Goal: Information Seeking & Learning: Find specific fact

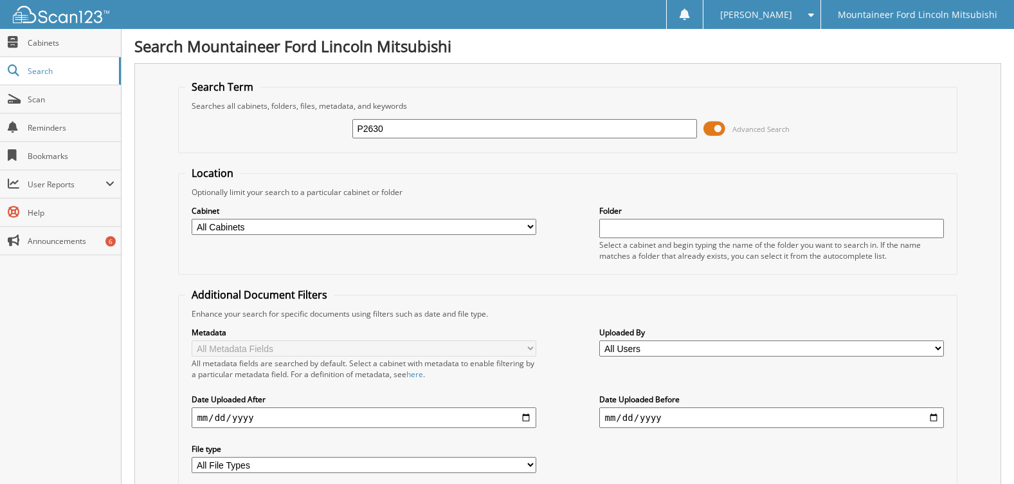
type input "P2630"
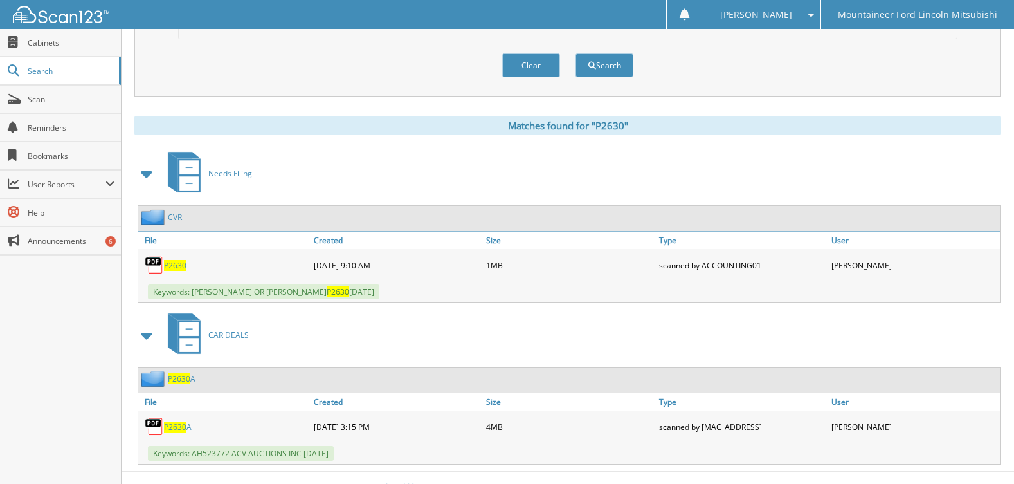
scroll to position [468, 0]
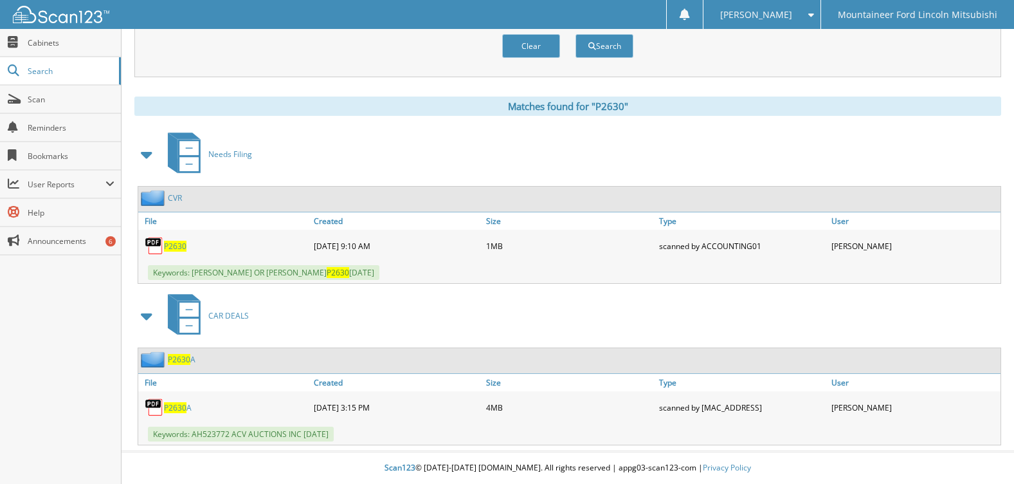
click at [176, 251] on span "P2630" at bounding box center [175, 246] width 23 height 11
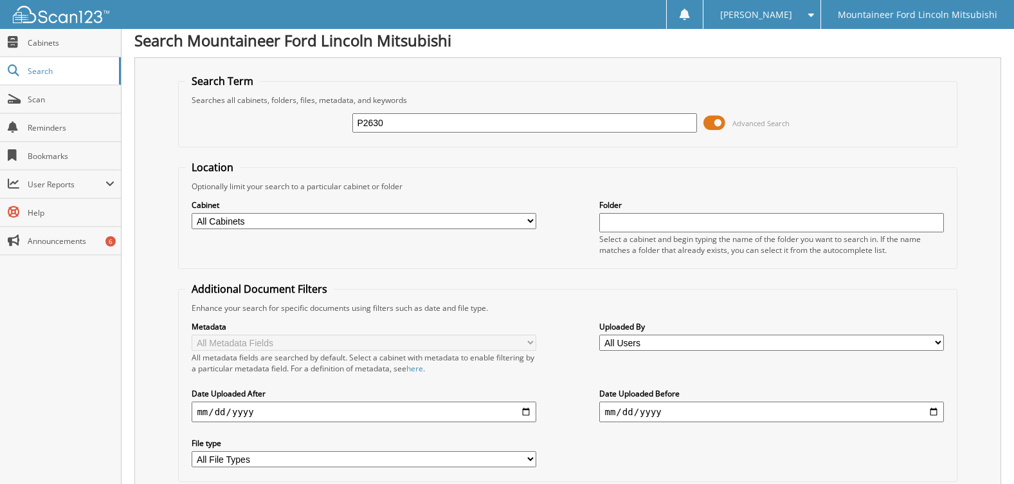
scroll to position [0, 0]
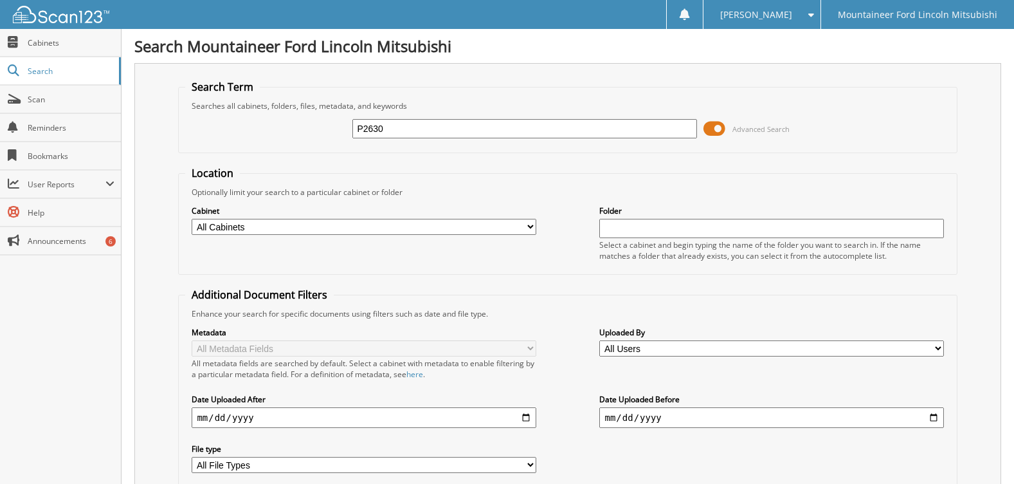
click at [424, 121] on div "P2630" at bounding box center [524, 129] width 344 height 22
drag, startPoint x: 418, startPoint y: 129, endPoint x: 265, endPoint y: 151, distance: 154.6
click at [265, 151] on fieldset "Search Term Searches all cabinets, folders, files, metadata, and keywords P2630…" at bounding box center [567, 116] width 779 height 73
type input "HARPER, BOBBY"
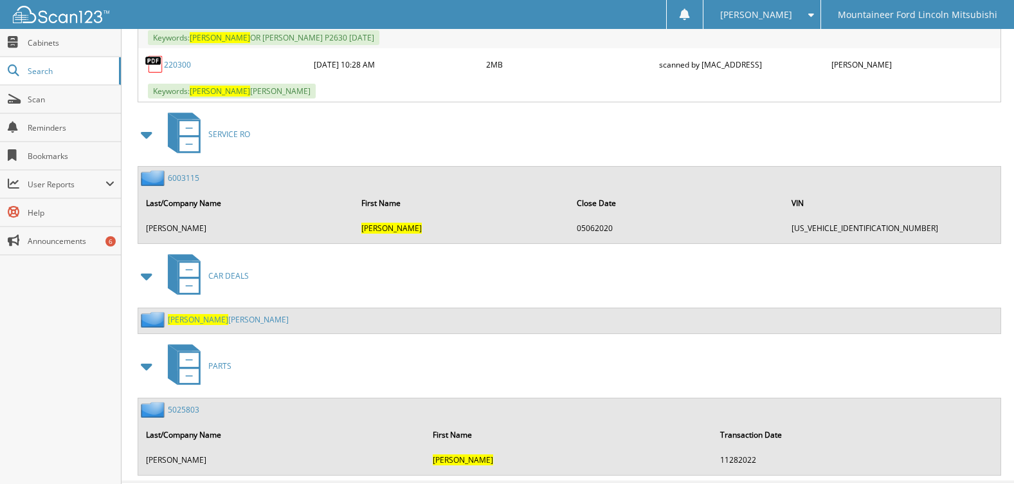
scroll to position [708, 0]
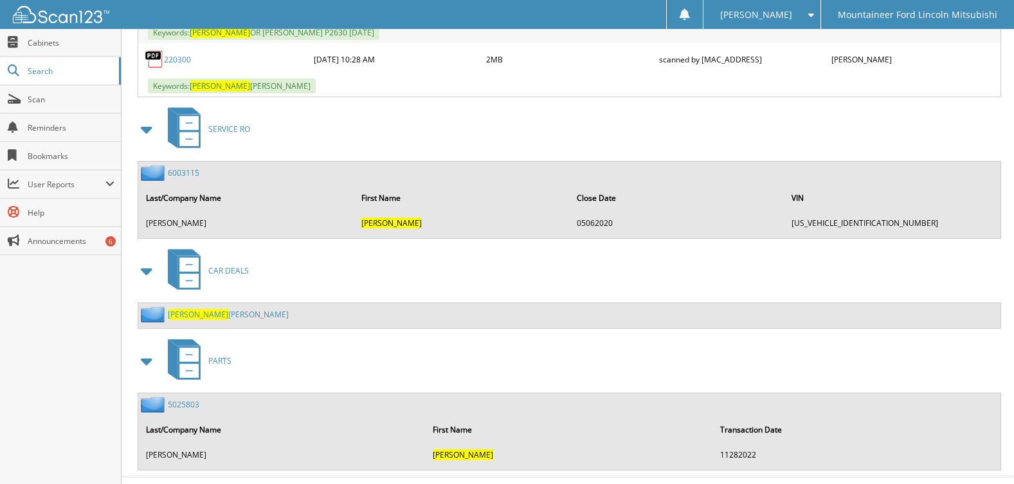
click at [191, 315] on span "[PERSON_NAME]" at bounding box center [198, 314] width 60 height 11
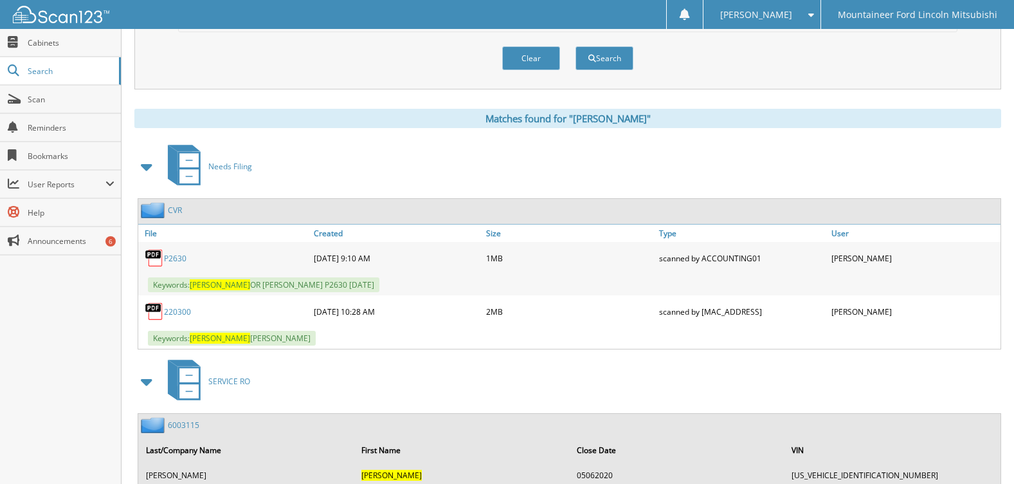
scroll to position [579, 0]
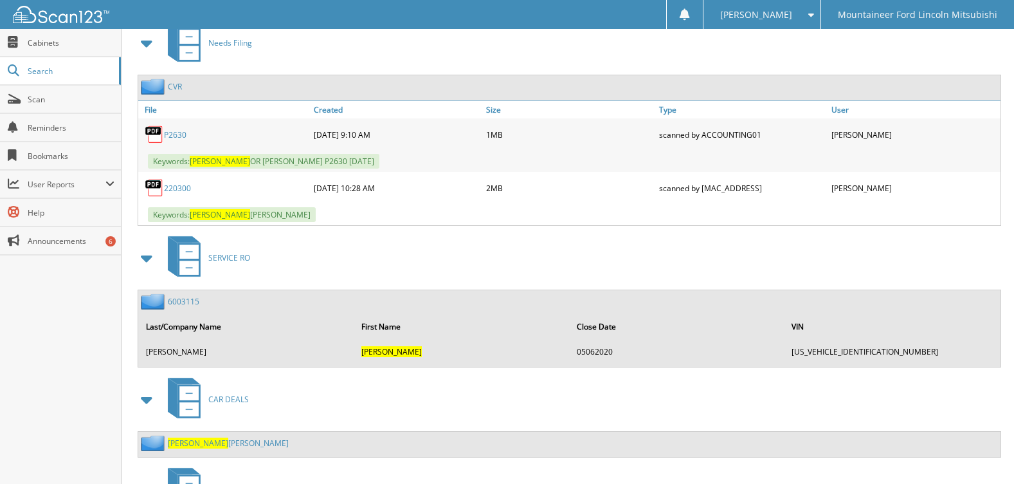
click at [173, 138] on link "P2630" at bounding box center [175, 134] width 23 height 11
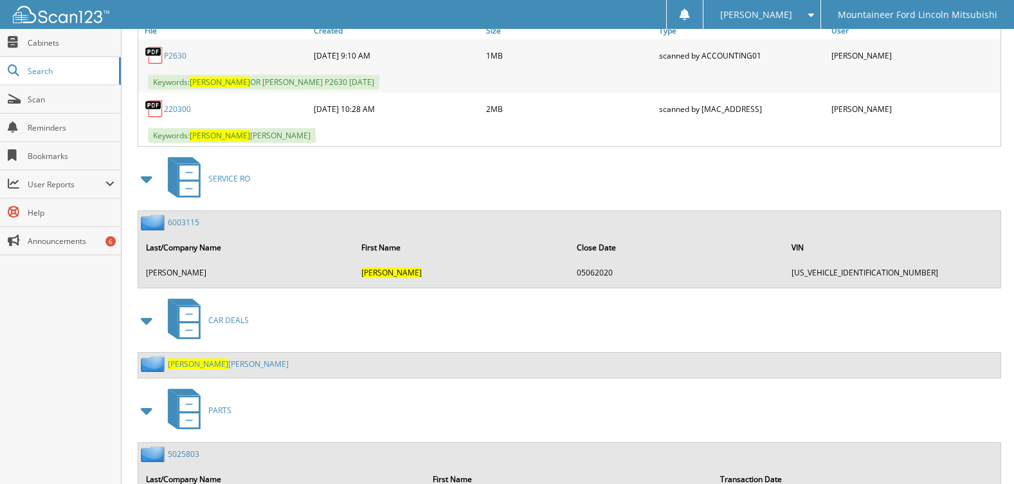
scroll to position [733, 0]
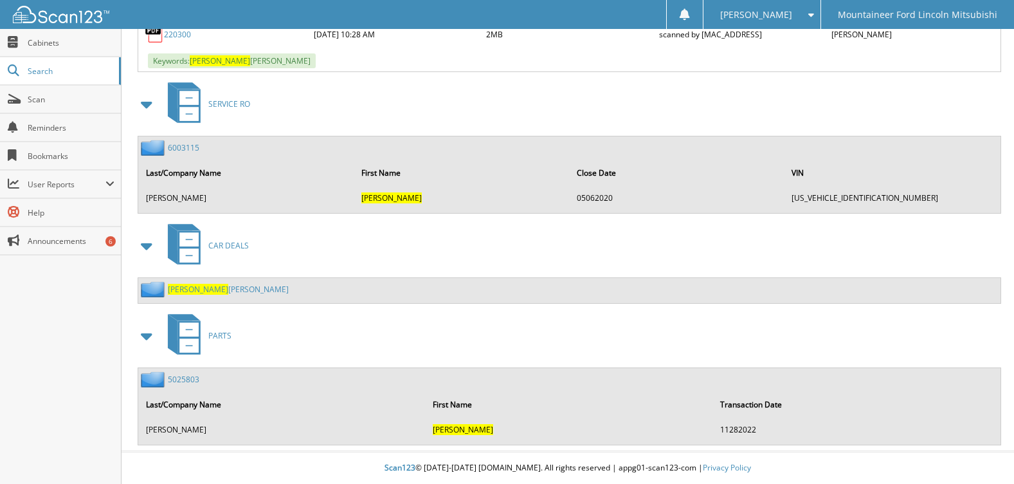
click at [187, 291] on span "[PERSON_NAME]" at bounding box center [198, 289] width 60 height 11
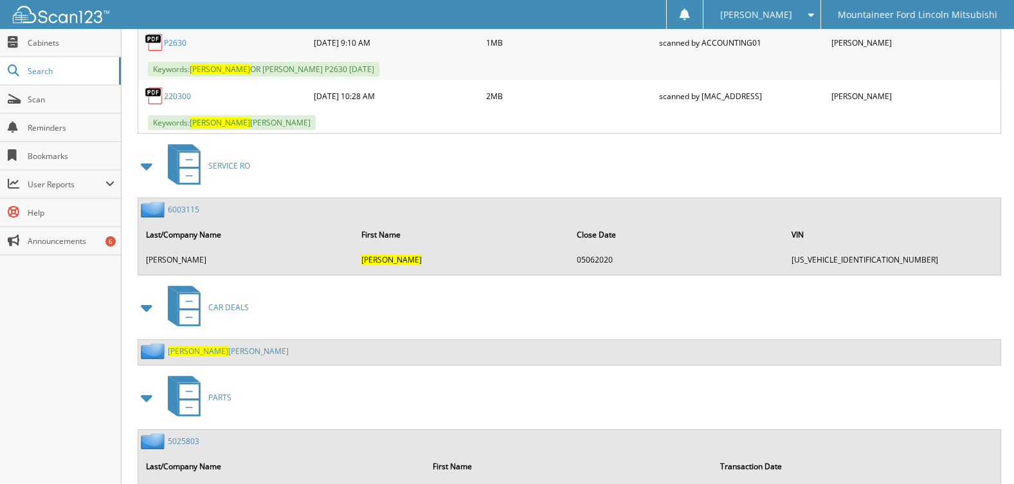
scroll to position [733, 0]
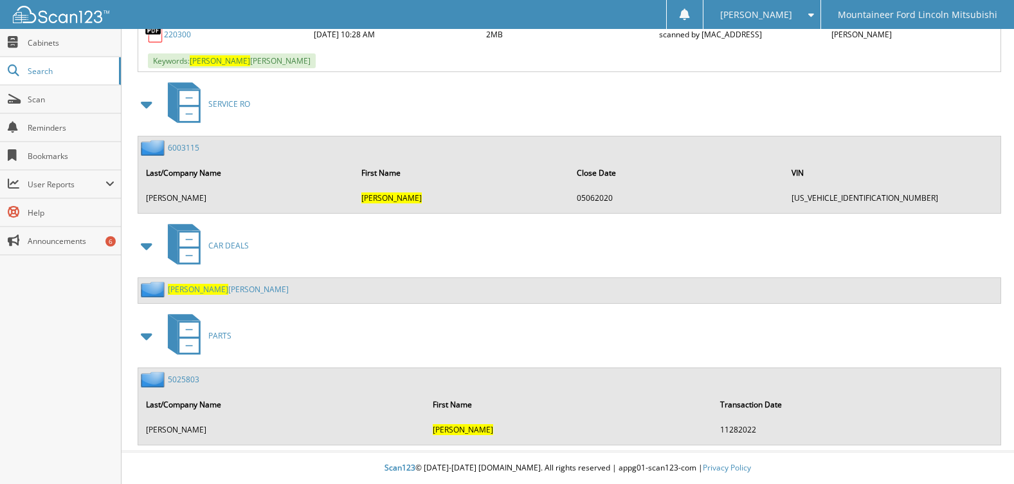
click at [188, 145] on link "6003115" at bounding box center [184, 147] width 32 height 11
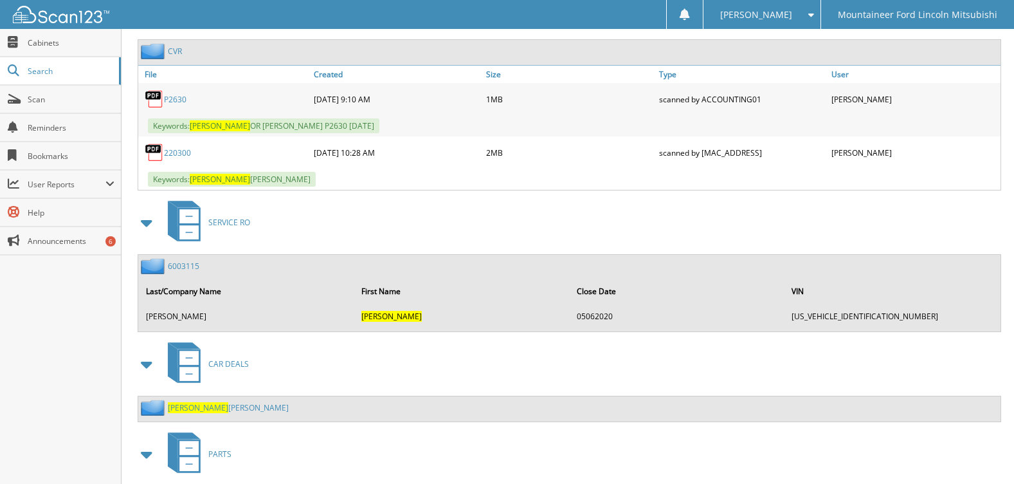
scroll to position [733, 0]
